Goal: Entertainment & Leisure: Consume media (video, audio)

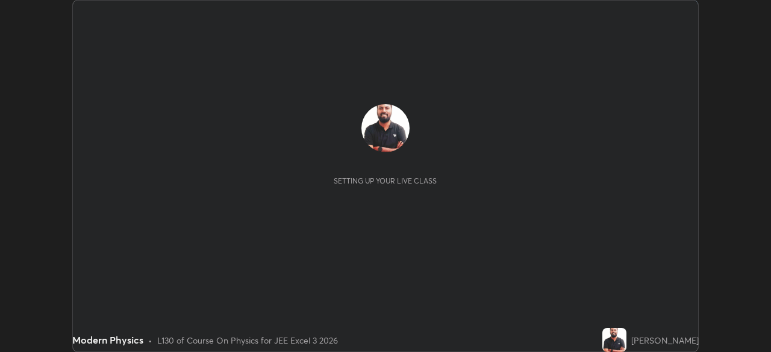
scroll to position [352, 770]
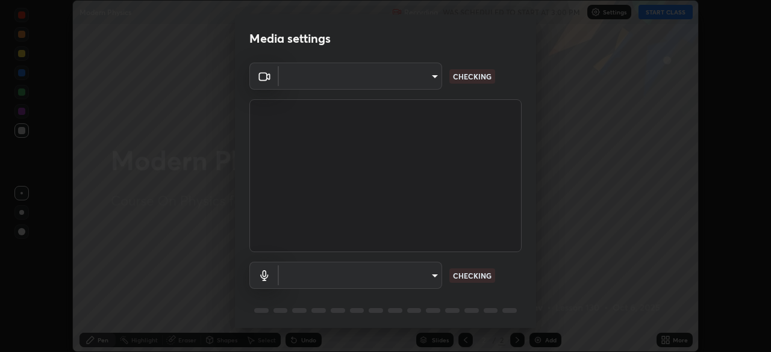
type input "718deecf834a2402e9859888758a2701a1d92989cf10273566d2a6ce3300f65d"
type input "a75359b4f40e144b74a4853d299cb10942348b3e6b3f88c79c501693e4cedbc6"
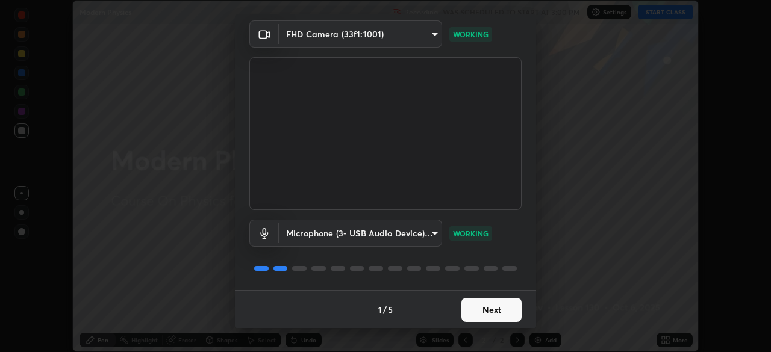
click at [491, 313] on button "Next" at bounding box center [491, 310] width 60 height 24
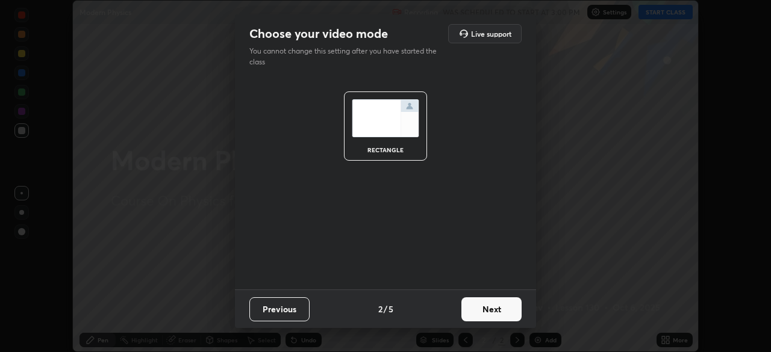
click at [492, 314] on button "Next" at bounding box center [491, 310] width 60 height 24
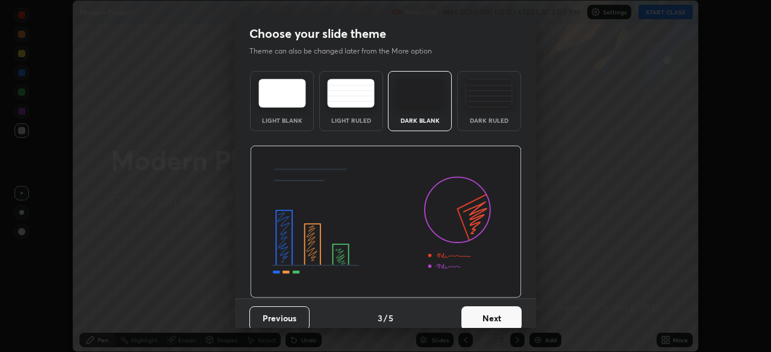
click at [491, 313] on button "Next" at bounding box center [491, 319] width 60 height 24
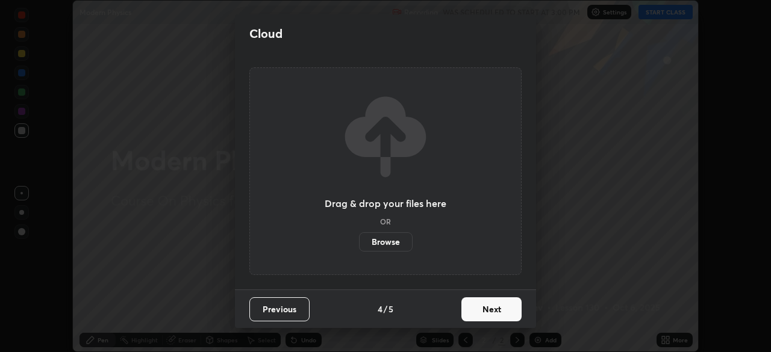
click at [494, 316] on button "Next" at bounding box center [491, 310] width 60 height 24
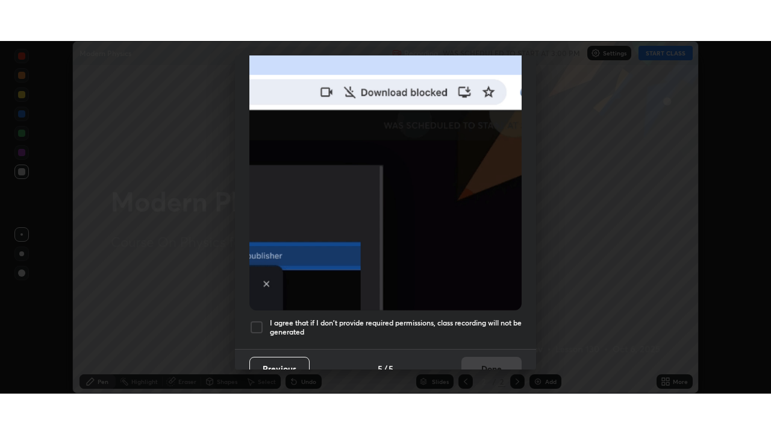
scroll to position [288, 0]
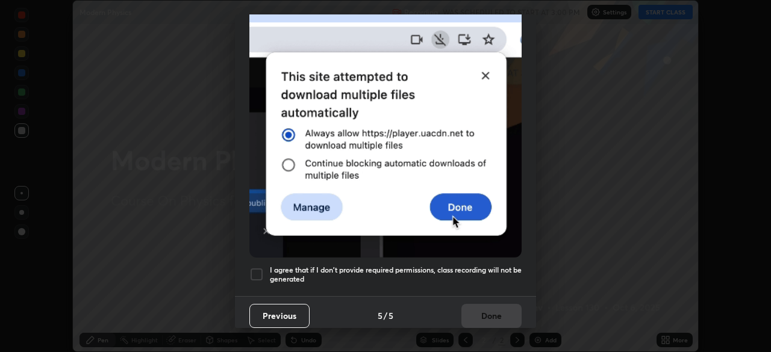
click at [258, 267] on div at bounding box center [256, 274] width 14 height 14
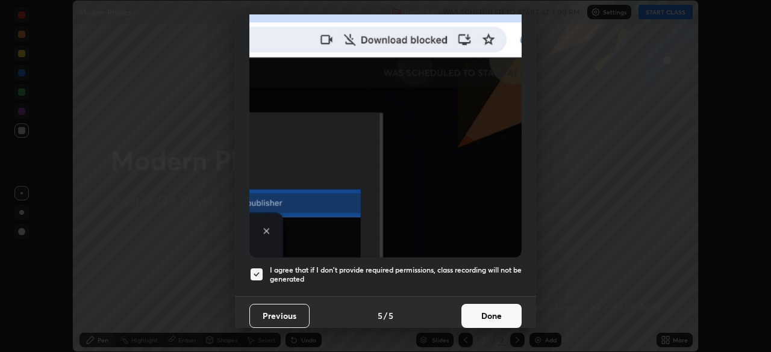
click at [487, 312] on button "Done" at bounding box center [491, 316] width 60 height 24
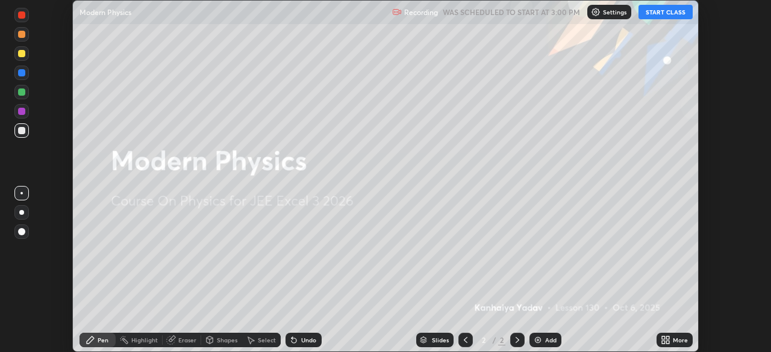
click at [667, 14] on button "START CLASS" at bounding box center [665, 12] width 54 height 14
click at [664, 341] on icon at bounding box center [663, 342] width 3 height 3
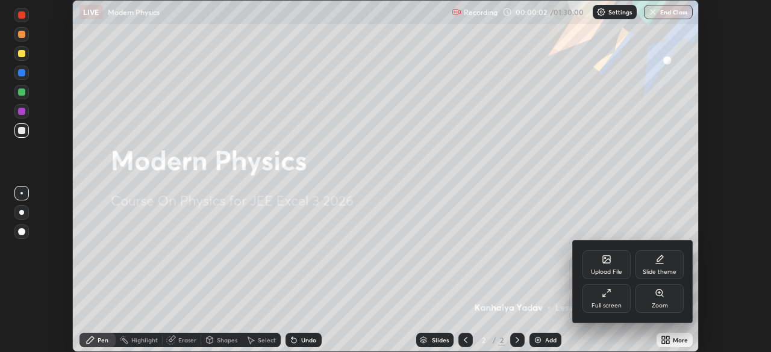
click at [609, 303] on div "Full screen" at bounding box center [606, 306] width 30 height 6
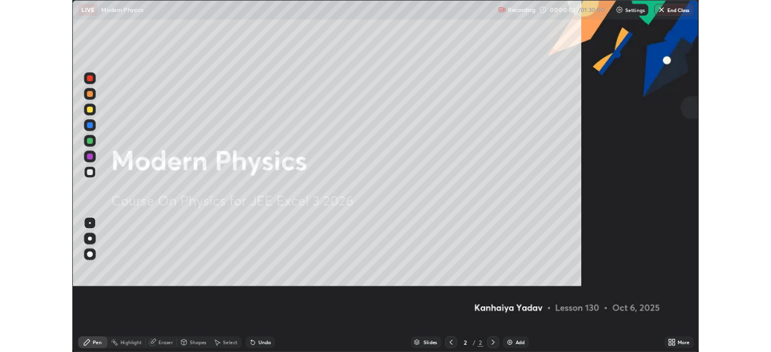
scroll to position [434, 771]
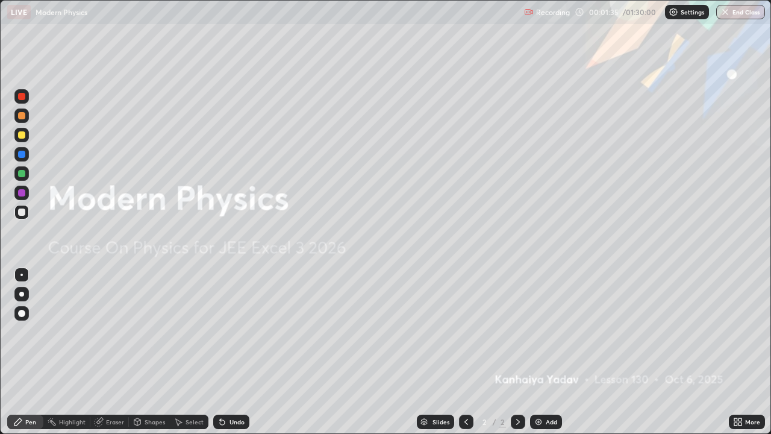
click at [517, 352] on icon at bounding box center [518, 422] width 10 height 10
click at [535, 352] on img at bounding box center [539, 422] width 10 height 10
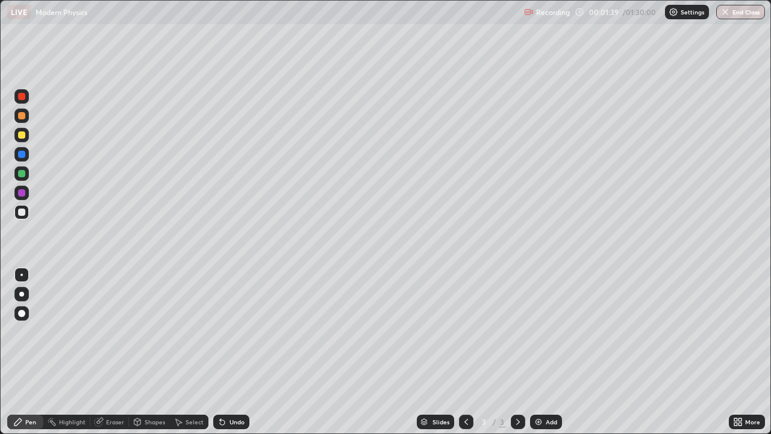
click at [23, 137] on div at bounding box center [21, 134] width 7 height 7
click at [21, 312] on div at bounding box center [21, 313] width 7 height 7
click at [233, 352] on div "Undo" at bounding box center [236, 422] width 15 height 6
click at [234, 352] on div "Undo" at bounding box center [236, 422] width 15 height 6
click at [16, 213] on div at bounding box center [21, 212] width 14 height 14
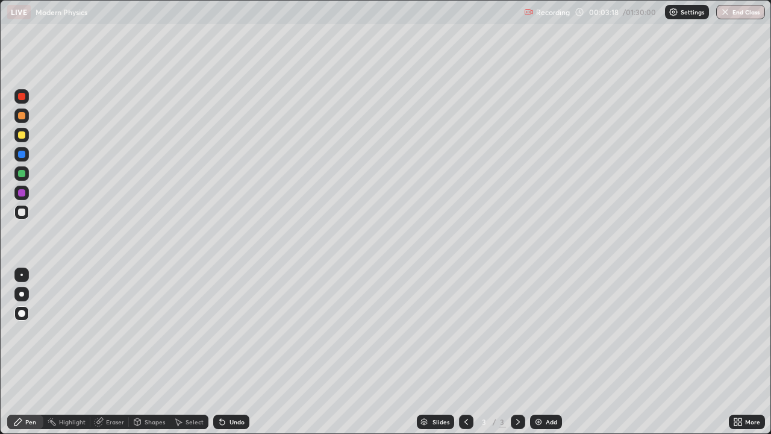
click at [22, 294] on div at bounding box center [21, 293] width 5 height 5
click at [222, 352] on icon at bounding box center [222, 422] width 10 height 10
click at [24, 214] on div at bounding box center [21, 211] width 7 height 7
click at [22, 134] on div at bounding box center [21, 134] width 7 height 7
click at [106, 352] on div "Eraser" at bounding box center [115, 422] width 18 height 6
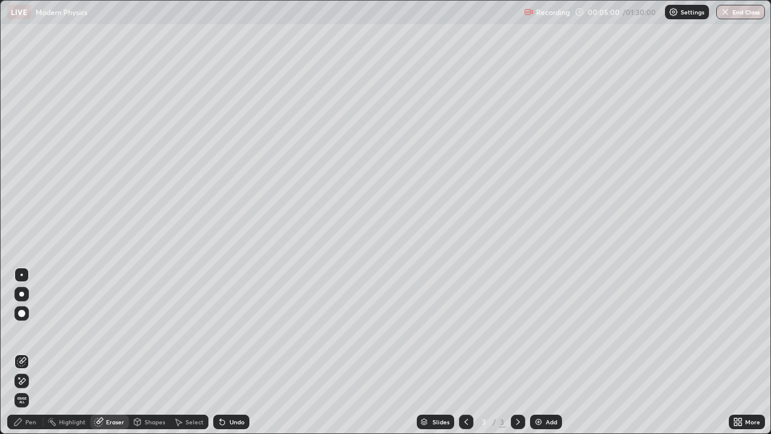
click at [109, 352] on div "Eraser" at bounding box center [115, 422] width 18 height 6
click at [29, 352] on div "Pen" at bounding box center [30, 422] width 11 height 6
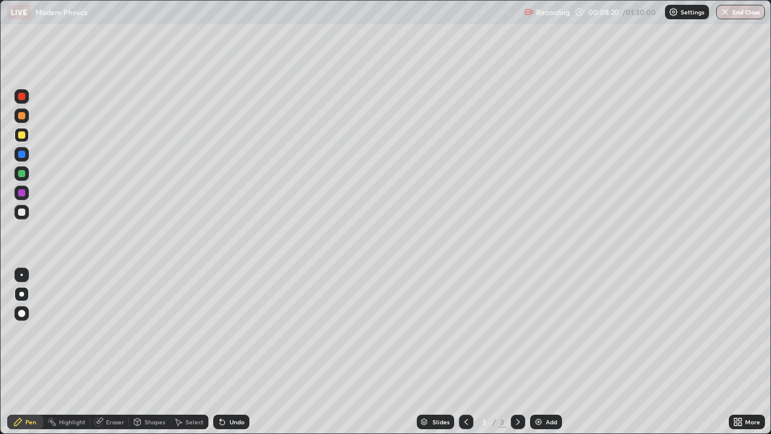
click at [516, 352] on icon at bounding box center [518, 422] width 10 height 10
click at [538, 352] on img at bounding box center [539, 422] width 10 height 10
click at [23, 136] on div at bounding box center [21, 134] width 7 height 7
click at [22, 294] on div at bounding box center [21, 293] width 5 height 5
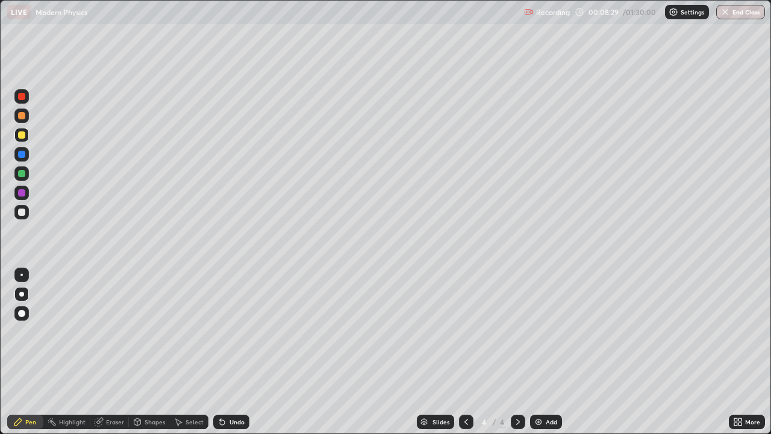
click at [22, 212] on div at bounding box center [21, 211] width 7 height 7
click at [108, 352] on div "Eraser" at bounding box center [115, 422] width 18 height 6
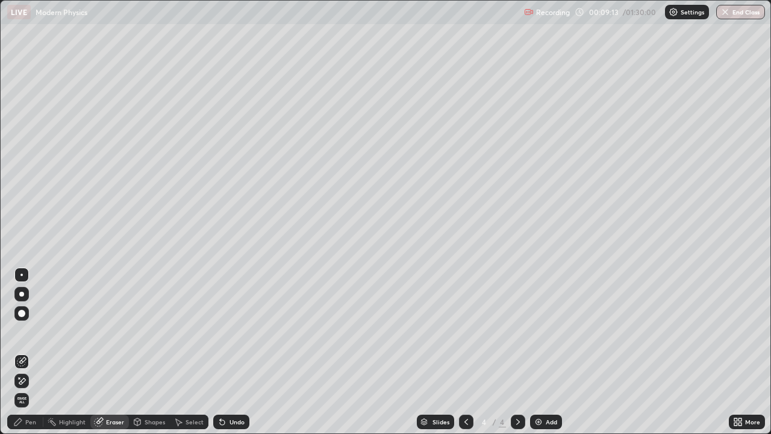
click at [26, 352] on div "Pen" at bounding box center [30, 422] width 11 height 6
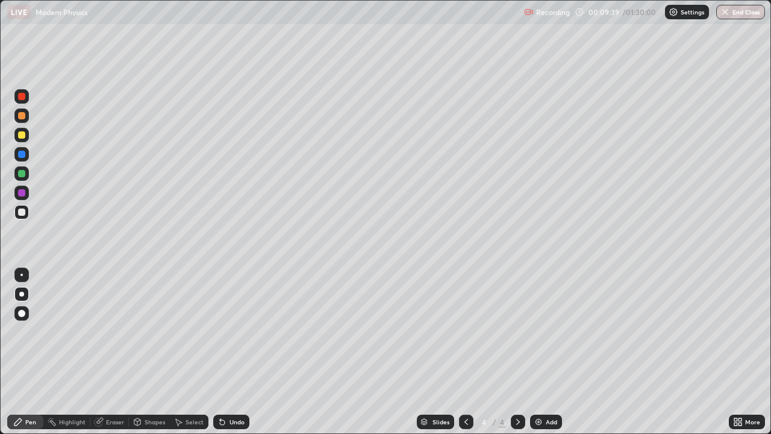
click at [229, 352] on div "Undo" at bounding box center [236, 422] width 15 height 6
click at [23, 137] on div at bounding box center [21, 134] width 7 height 7
click at [22, 139] on div at bounding box center [21, 135] width 14 height 14
click at [22, 193] on div at bounding box center [21, 192] width 7 height 7
click at [113, 352] on div "Eraser" at bounding box center [115, 422] width 18 height 6
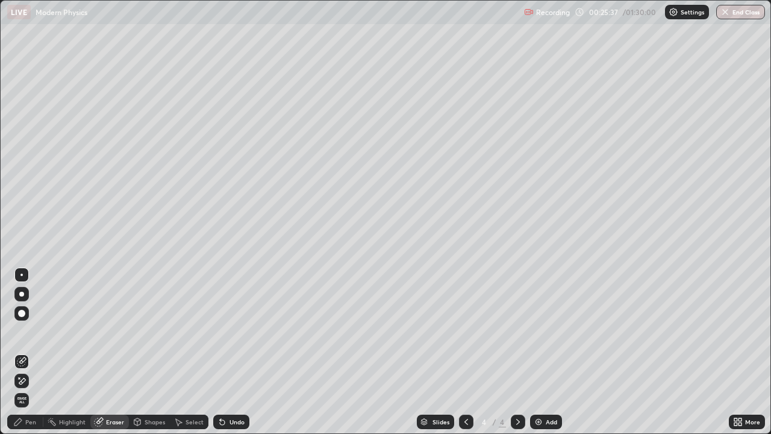
click at [517, 352] on icon at bounding box center [518, 422] width 10 height 10
click at [538, 352] on img at bounding box center [539, 422] width 10 height 10
click at [26, 352] on div "Pen" at bounding box center [30, 422] width 11 height 6
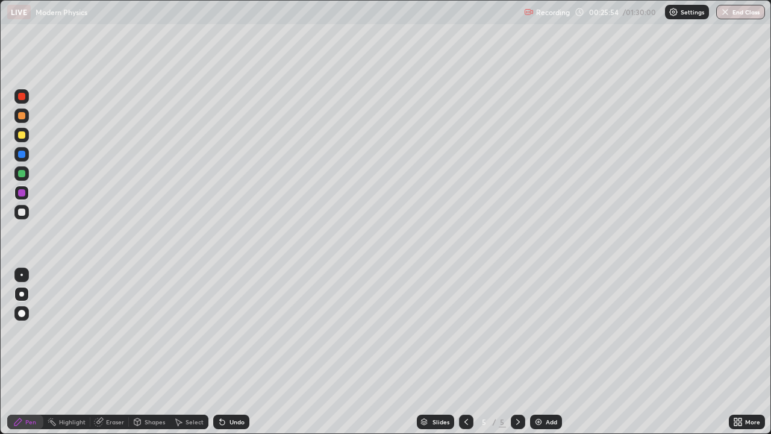
click at [20, 213] on div at bounding box center [21, 211] width 7 height 7
click at [226, 352] on div "Undo" at bounding box center [231, 421] width 36 height 14
click at [238, 352] on div "Undo" at bounding box center [236, 422] width 15 height 6
click at [237, 352] on div "Undo" at bounding box center [236, 422] width 15 height 6
click at [517, 352] on icon at bounding box center [518, 422] width 10 height 10
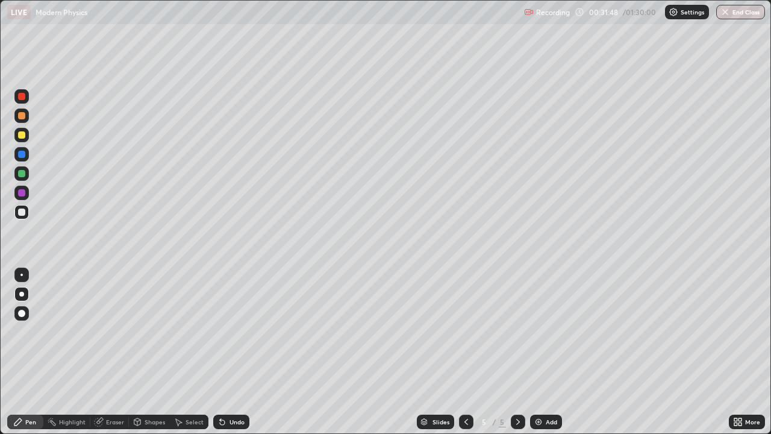
click at [520, 352] on icon at bounding box center [518, 422] width 10 height 10
click at [516, 352] on icon at bounding box center [518, 422] width 10 height 10
click at [537, 352] on img at bounding box center [539, 422] width 10 height 10
click at [463, 352] on icon at bounding box center [466, 422] width 10 height 10
click at [516, 352] on icon at bounding box center [518, 422] width 4 height 6
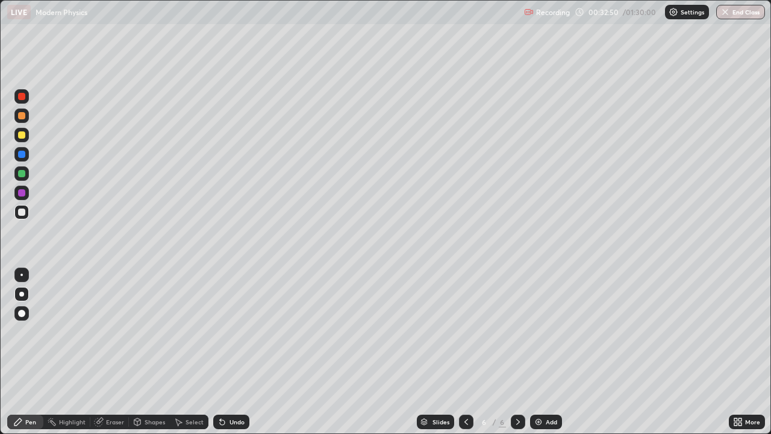
click at [22, 136] on div at bounding box center [21, 134] width 7 height 7
click at [20, 213] on div at bounding box center [21, 211] width 7 height 7
click at [234, 352] on div "Undo" at bounding box center [236, 422] width 15 height 6
click at [106, 352] on div "Eraser" at bounding box center [115, 422] width 18 height 6
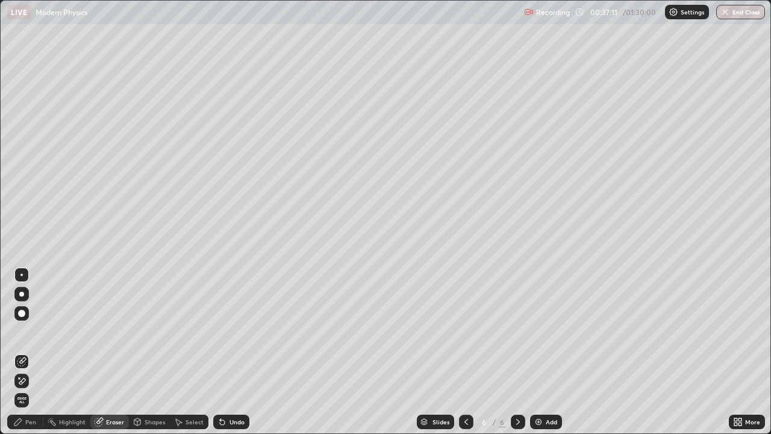
click at [25, 352] on div "Pen" at bounding box center [25, 421] width 36 height 14
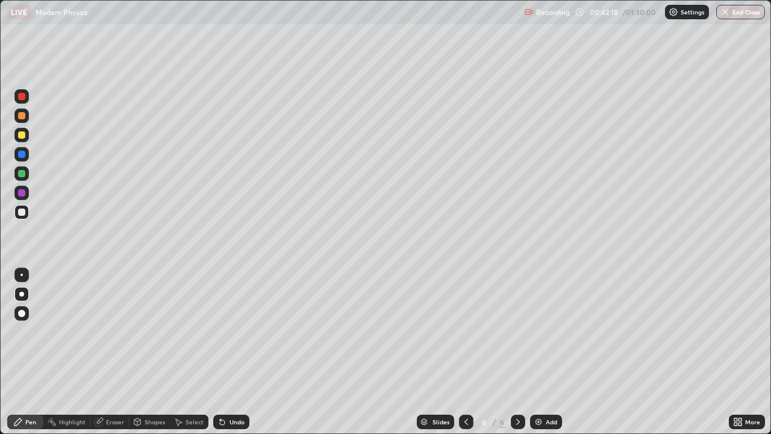
click at [514, 352] on icon at bounding box center [518, 422] width 10 height 10
click at [516, 352] on icon at bounding box center [518, 422] width 10 height 10
click at [517, 352] on icon at bounding box center [518, 422] width 10 height 10
click at [518, 352] on icon at bounding box center [518, 422] width 10 height 10
click at [537, 352] on img at bounding box center [539, 422] width 10 height 10
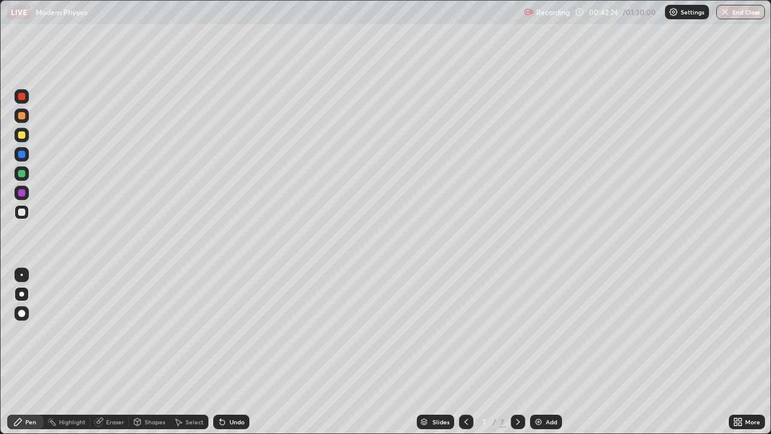
click at [225, 352] on icon at bounding box center [222, 422] width 10 height 10
click at [22, 194] on div at bounding box center [21, 192] width 7 height 7
click at [22, 214] on div at bounding box center [21, 211] width 7 height 7
click at [516, 352] on icon at bounding box center [518, 422] width 10 height 10
click at [536, 352] on img at bounding box center [539, 422] width 10 height 10
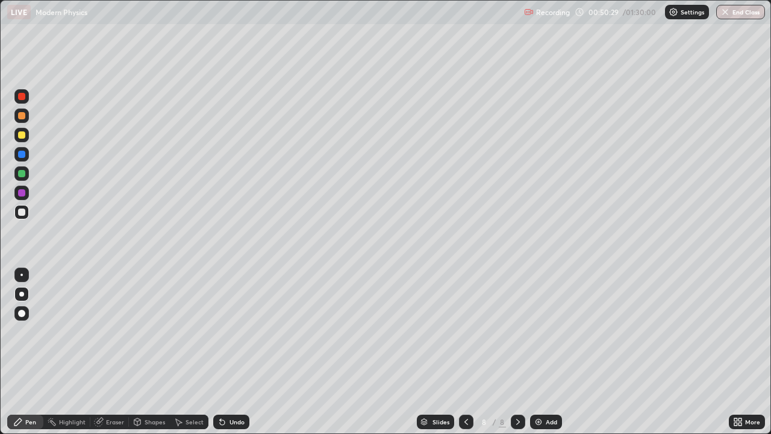
click at [230, 352] on div "Undo" at bounding box center [236, 422] width 15 height 6
click at [233, 352] on div "Undo" at bounding box center [236, 422] width 15 height 6
click at [111, 352] on div "Eraser" at bounding box center [115, 422] width 18 height 6
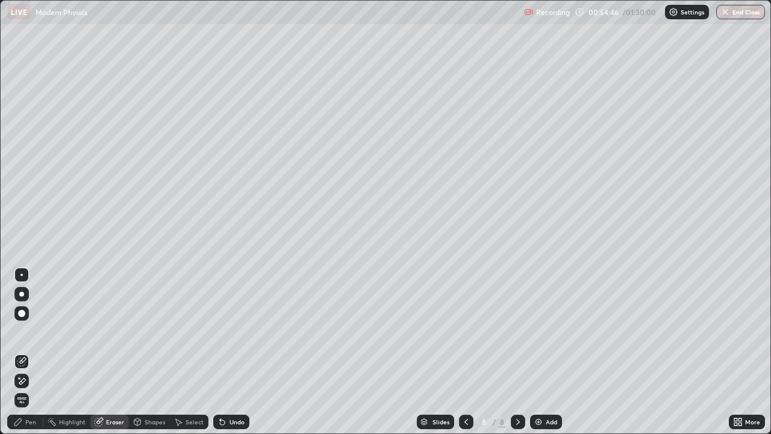
click at [25, 352] on div "Pen" at bounding box center [30, 422] width 11 height 6
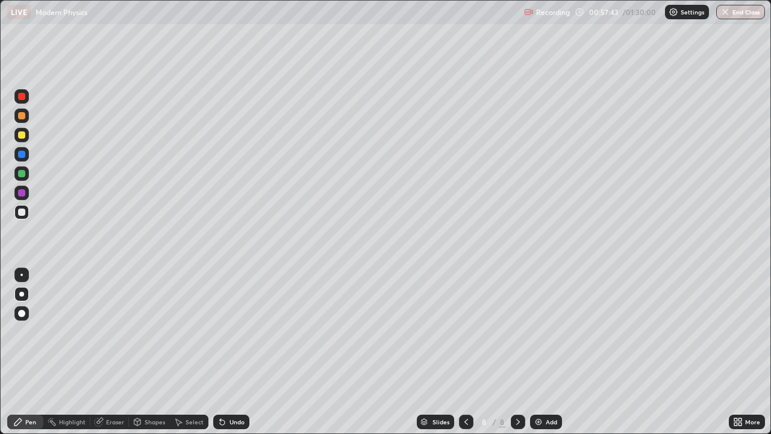
click at [516, 352] on icon at bounding box center [518, 422] width 4 height 6
click at [517, 352] on icon at bounding box center [518, 422] width 4 height 6
click at [517, 352] on icon at bounding box center [518, 422] width 10 height 10
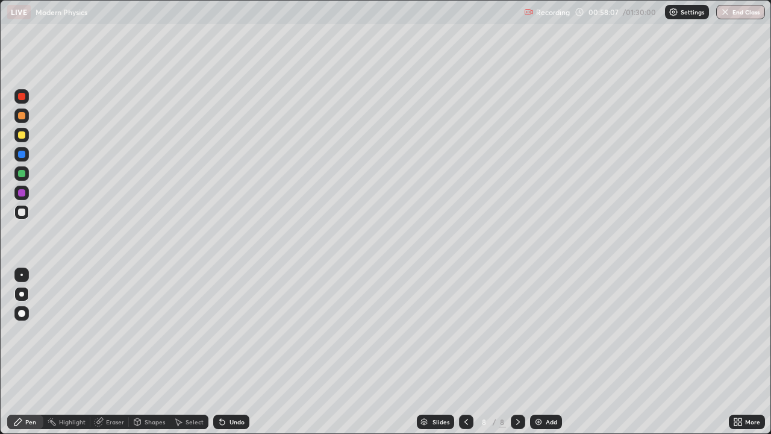
click at [536, 352] on img at bounding box center [539, 422] width 10 height 10
click at [463, 352] on icon at bounding box center [466, 422] width 10 height 10
click at [517, 352] on icon at bounding box center [518, 422] width 10 height 10
click at [229, 352] on div "Undo" at bounding box center [236, 422] width 15 height 6
click at [146, 352] on div "Shapes" at bounding box center [155, 422] width 20 height 6
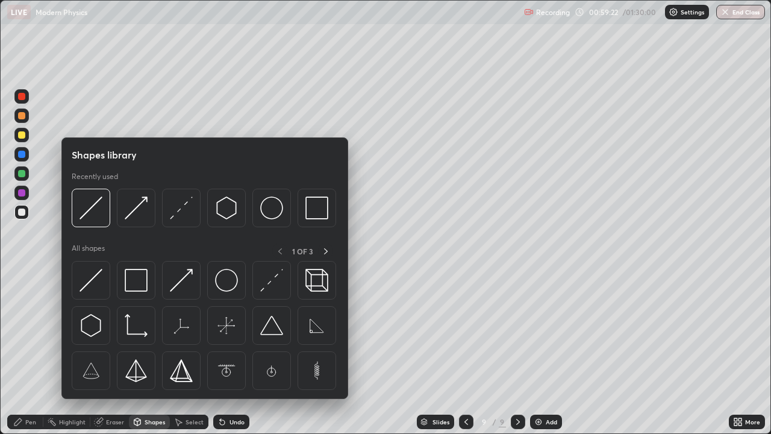
click at [228, 352] on div "Undo" at bounding box center [231, 421] width 36 height 14
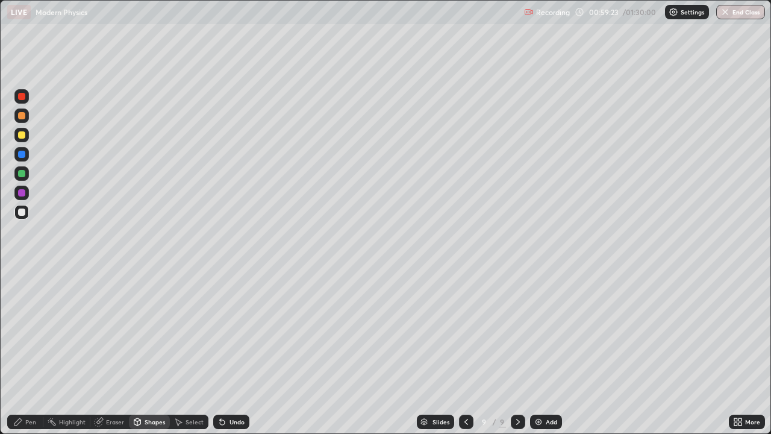
click at [228, 352] on div "Undo" at bounding box center [231, 421] width 36 height 14
click at [152, 352] on div "Shapes" at bounding box center [155, 422] width 20 height 6
click at [28, 352] on div "Pen" at bounding box center [30, 422] width 11 height 6
click at [113, 352] on div "Eraser" at bounding box center [115, 422] width 18 height 6
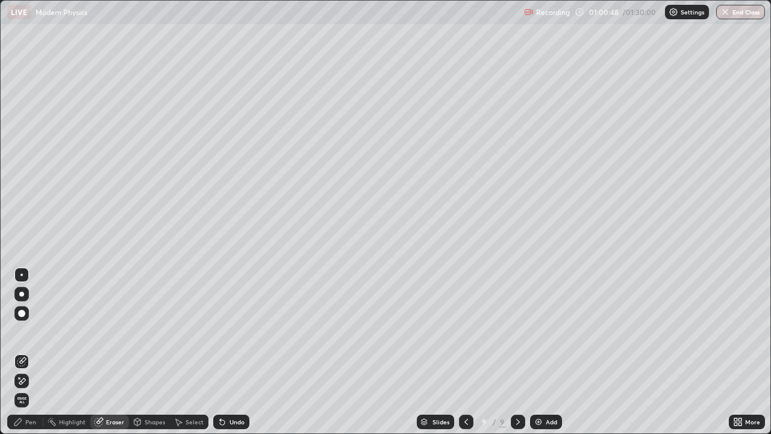
click at [25, 352] on div "Pen" at bounding box center [30, 422] width 11 height 6
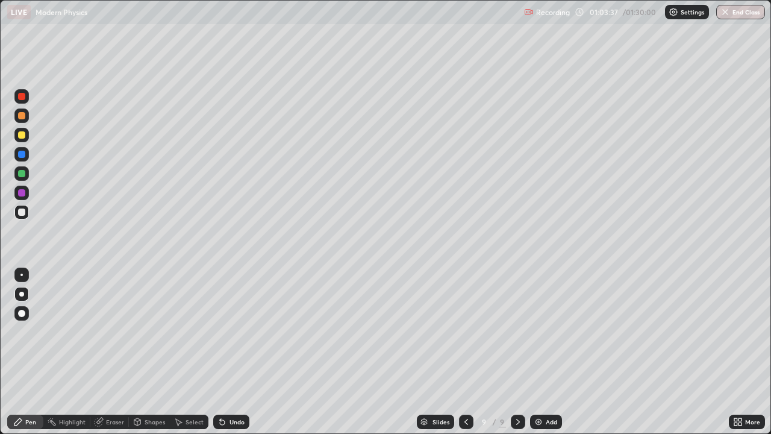
click at [517, 352] on icon at bounding box center [518, 422] width 10 height 10
click at [537, 352] on img at bounding box center [539, 422] width 10 height 10
click at [220, 352] on icon at bounding box center [222, 422] width 5 height 5
click at [223, 352] on icon at bounding box center [222, 422] width 5 height 5
click at [226, 352] on div "Undo" at bounding box center [231, 421] width 36 height 14
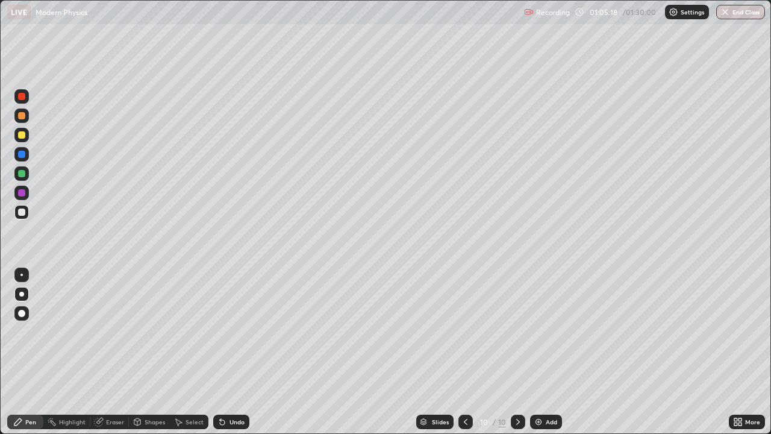
click at [226, 352] on div "Undo" at bounding box center [231, 421] width 36 height 14
click at [227, 352] on div "Undo" at bounding box center [231, 421] width 36 height 14
click at [460, 352] on div at bounding box center [465, 421] width 14 height 14
click at [517, 352] on icon at bounding box center [518, 422] width 10 height 10
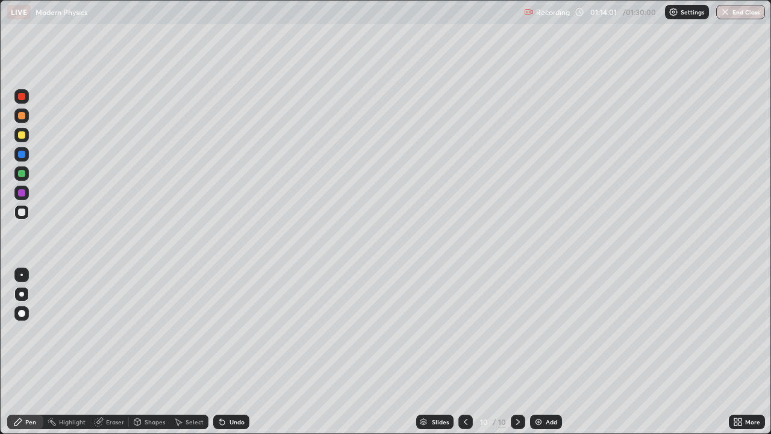
click at [518, 352] on icon at bounding box center [518, 422] width 4 height 6
click at [537, 352] on img at bounding box center [539, 422] width 10 height 10
click at [225, 352] on icon at bounding box center [222, 422] width 10 height 10
click at [227, 352] on div "Undo" at bounding box center [231, 421] width 36 height 14
click at [220, 352] on icon at bounding box center [220, 419] width 1 height 1
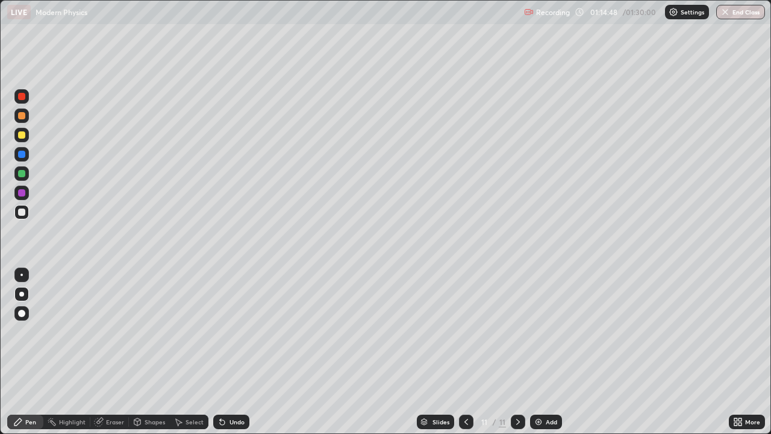
click at [228, 352] on div "Undo" at bounding box center [231, 421] width 36 height 14
click at [112, 352] on div "Eraser" at bounding box center [115, 422] width 18 height 6
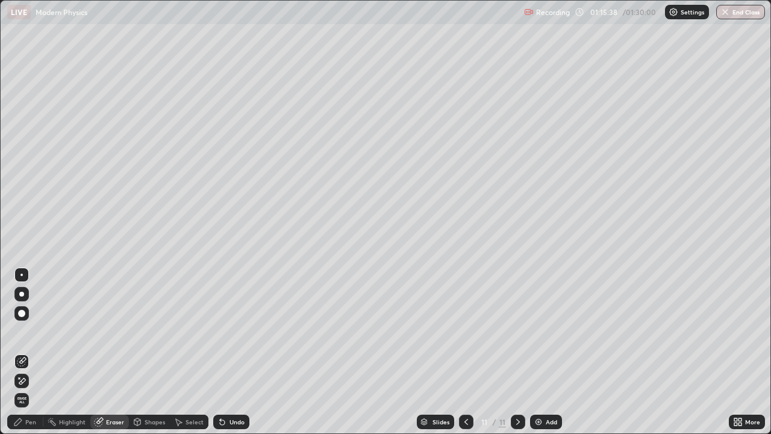
click at [32, 352] on div "Pen" at bounding box center [30, 422] width 11 height 6
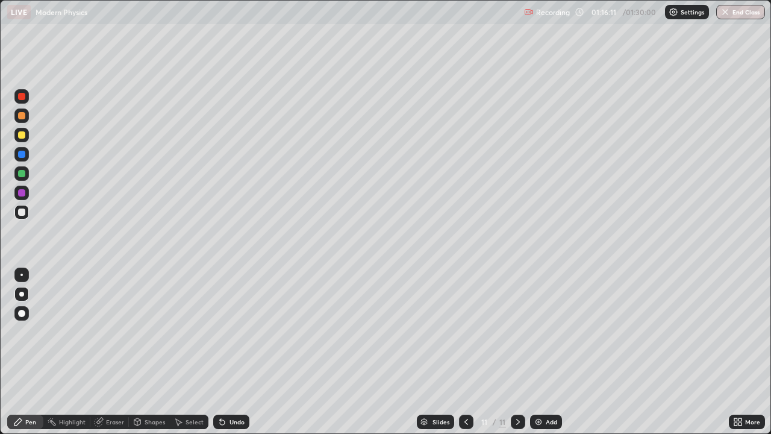
click at [231, 352] on div "Undo" at bounding box center [236, 422] width 15 height 6
click at [227, 352] on div "Undo" at bounding box center [231, 421] width 36 height 14
click at [517, 352] on icon at bounding box center [518, 422] width 10 height 10
click at [516, 352] on icon at bounding box center [518, 422] width 4 height 6
click at [514, 352] on icon at bounding box center [518, 422] width 10 height 10
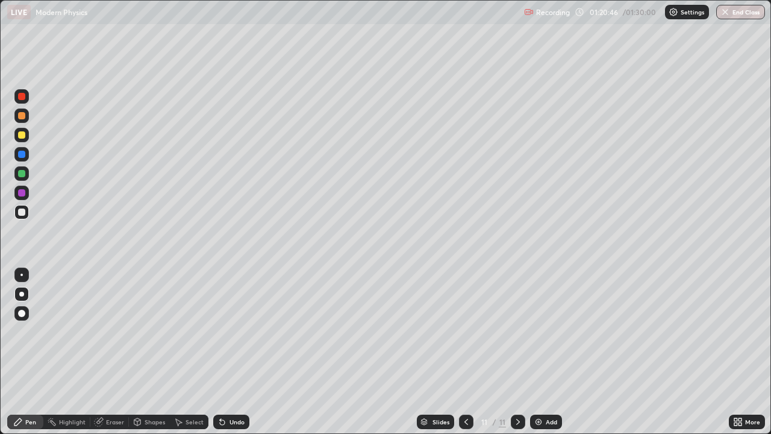
click at [517, 352] on icon at bounding box center [518, 422] width 10 height 10
click at [536, 352] on img at bounding box center [539, 422] width 10 height 10
click at [229, 352] on div "Undo" at bounding box center [231, 421] width 36 height 14
click at [233, 352] on div "Undo" at bounding box center [236, 422] width 15 height 6
click at [232, 352] on div "Undo" at bounding box center [236, 422] width 15 height 6
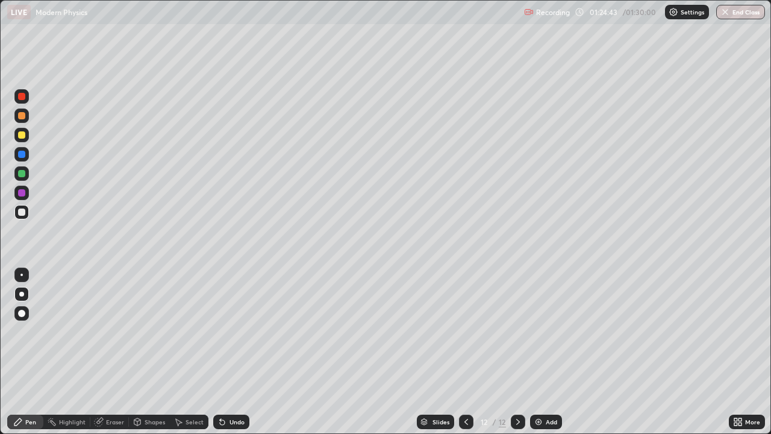
click at [225, 352] on div "Undo" at bounding box center [231, 421] width 36 height 14
click at [226, 352] on div "Undo" at bounding box center [231, 421] width 36 height 14
click at [225, 352] on icon at bounding box center [222, 422] width 10 height 10
click at [223, 352] on icon at bounding box center [222, 422] width 5 height 5
click at [726, 14] on img "button" at bounding box center [726, 12] width 10 height 10
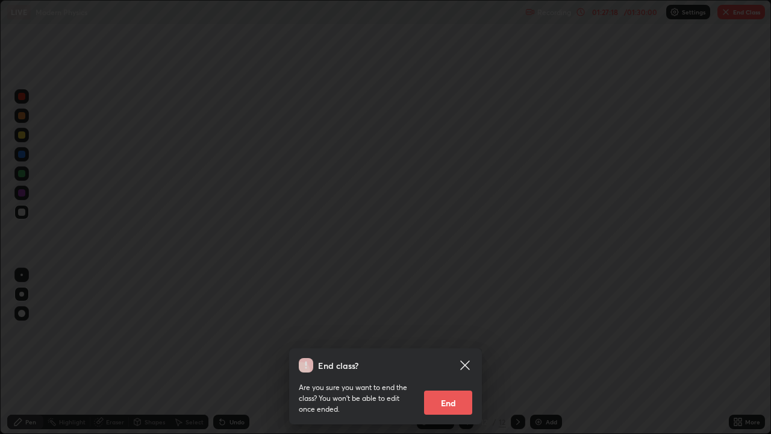
click at [443, 352] on button "End" at bounding box center [448, 402] width 48 height 24
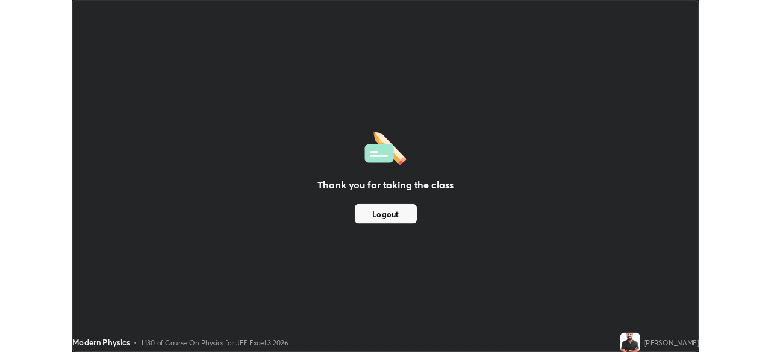
scroll to position [59871, 59453]
